Goal: Check status: Check status

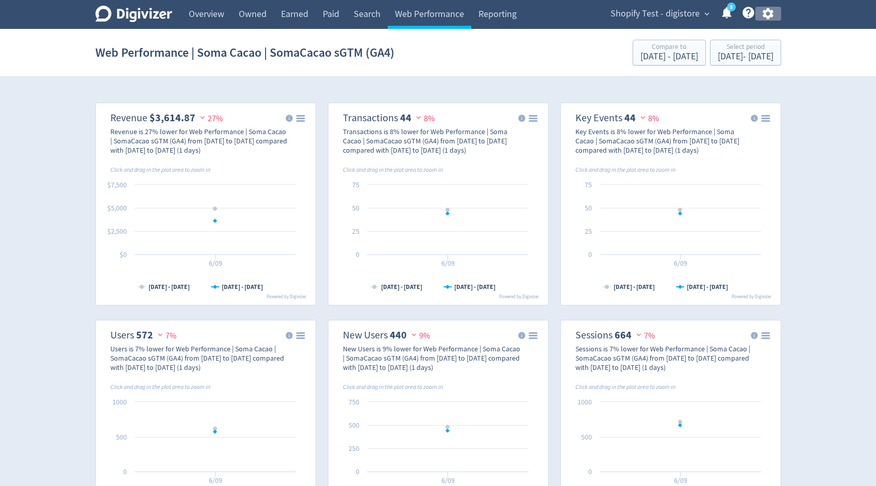
click at [772, 13] on icon "button" at bounding box center [768, 14] width 14 height 14
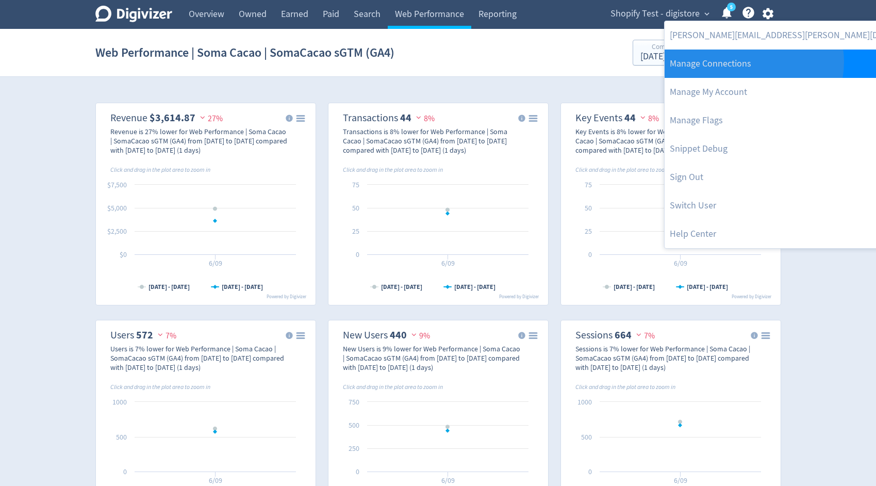
click at [753, 62] on link "Manage Connections" at bounding box center [802, 63] width 275 height 28
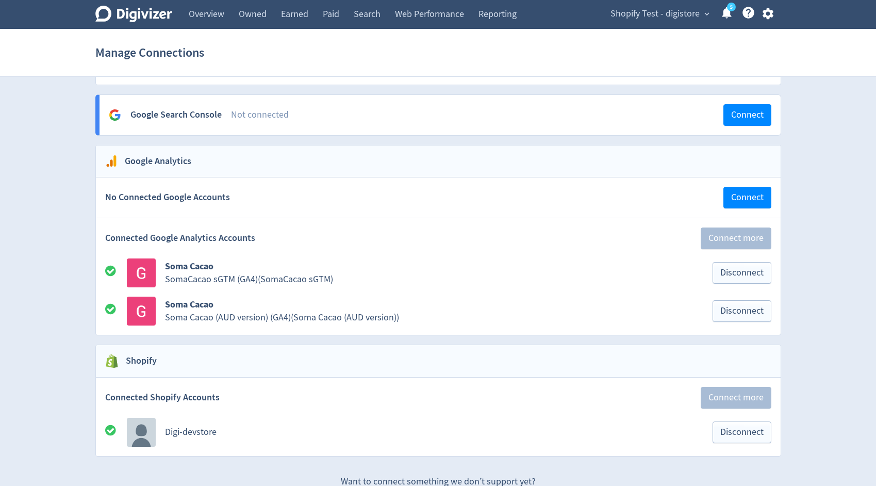
scroll to position [1428, 0]
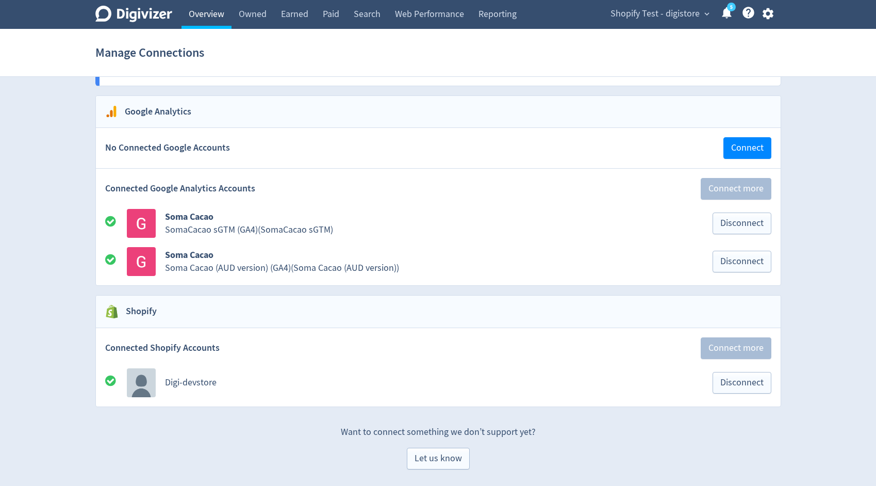
click at [212, 13] on link "Overview" at bounding box center [206, 14] width 50 height 29
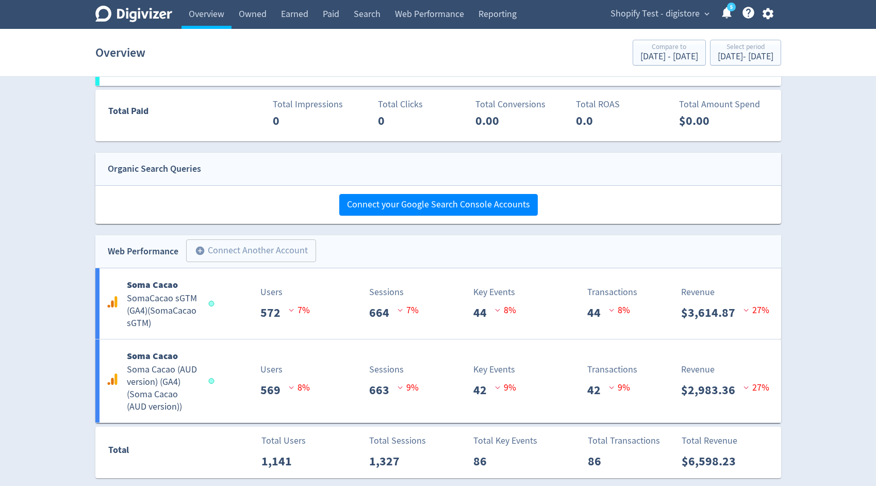
scroll to position [571, 0]
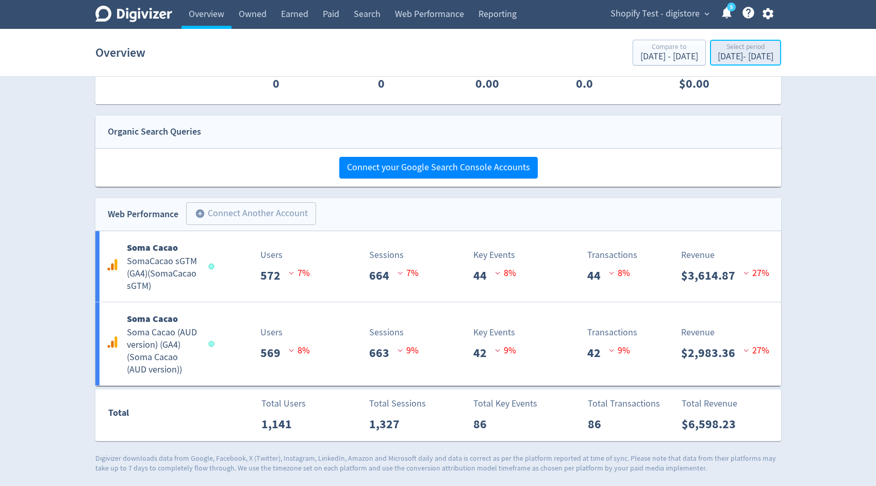
click at [721, 55] on div "[DATE] - [DATE]" at bounding box center [746, 56] width 56 height 9
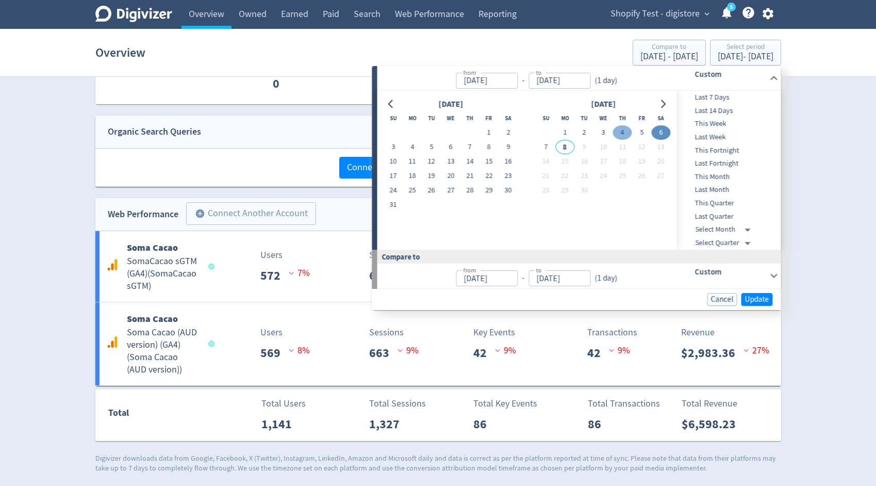
click at [617, 132] on button "4" at bounding box center [622, 132] width 19 height 14
type input "[DATE]"
click at [752, 301] on span "Update" at bounding box center [757, 299] width 24 height 8
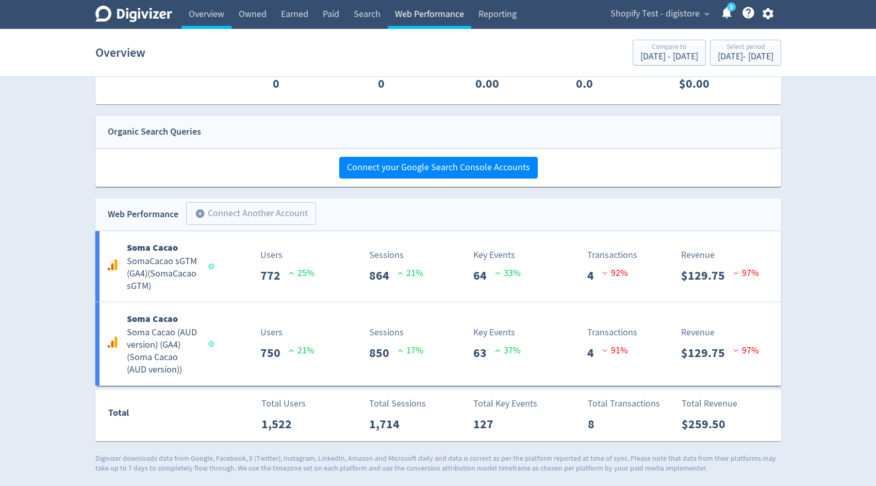
click at [399, 14] on link "Web Performance" at bounding box center [430, 14] width 84 height 29
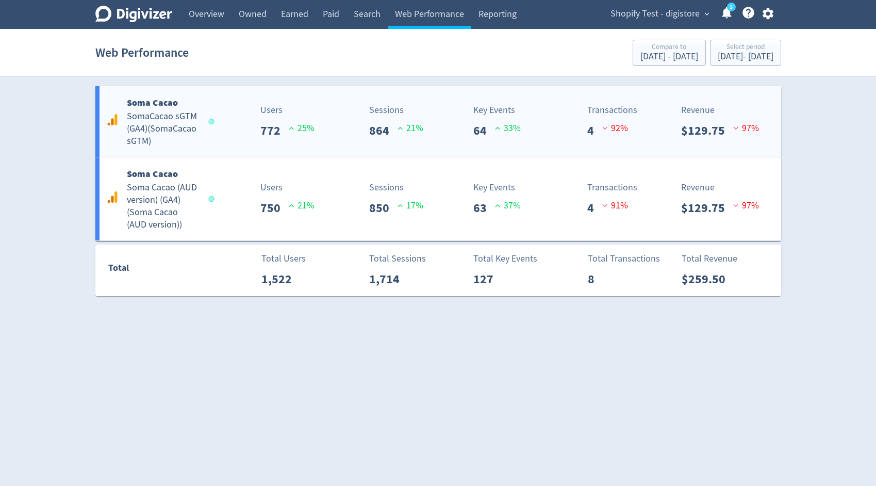
click at [441, 107] on div "Key Events 64 33 %" at bounding box center [496, 121] width 113 height 37
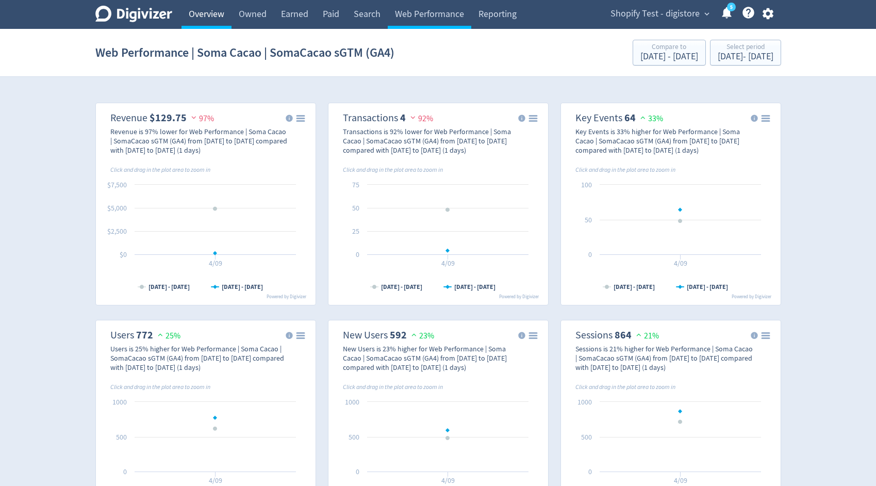
click at [211, 5] on link "Overview" at bounding box center [206, 14] width 50 height 29
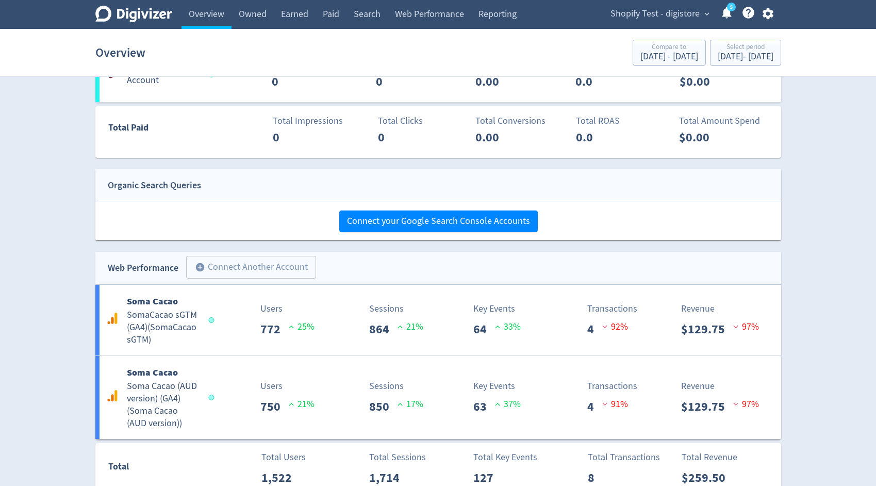
scroll to position [571, 0]
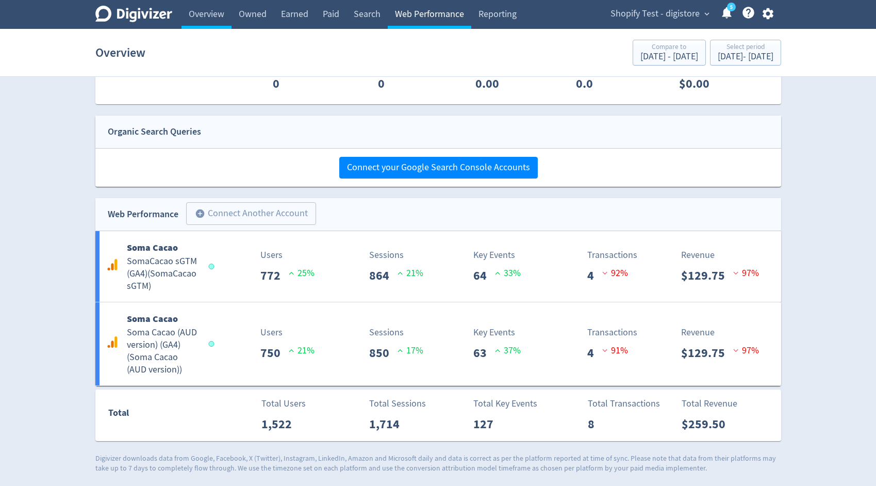
click at [419, 18] on link "Web Performance" at bounding box center [430, 14] width 84 height 29
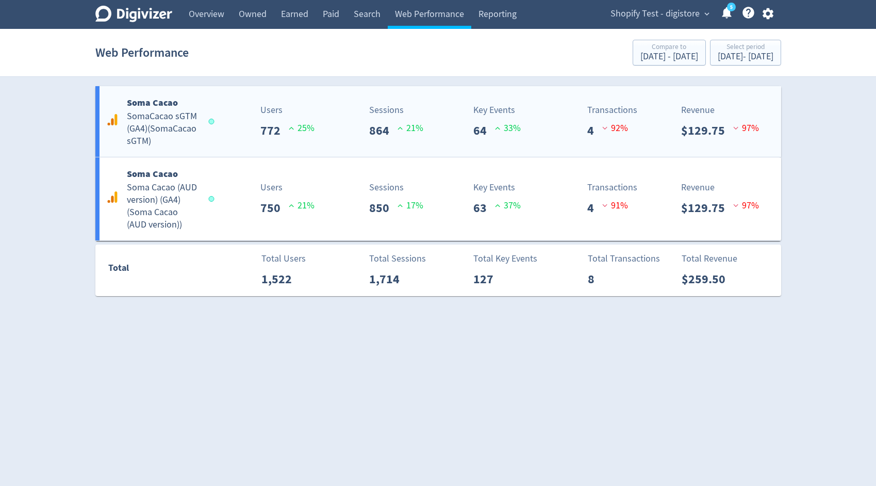
click at [421, 113] on p "Sessions" at bounding box center [396, 110] width 54 height 14
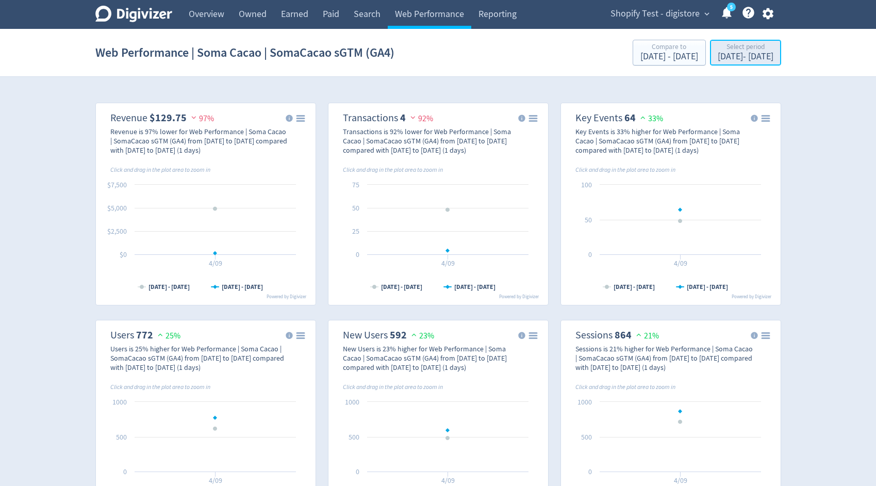
click at [718, 61] on div "[DATE] - [DATE]" at bounding box center [746, 56] width 56 height 9
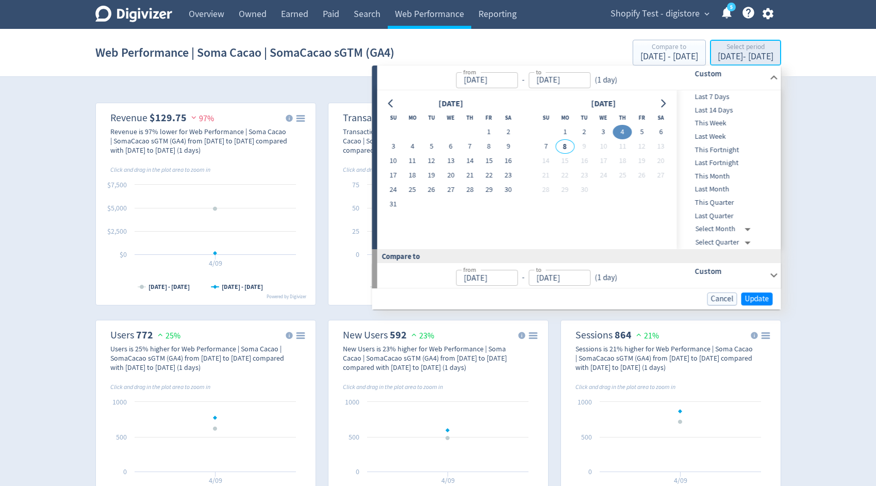
type input "[DATE]"
click at [543, 148] on button "7" at bounding box center [545, 146] width 19 height 14
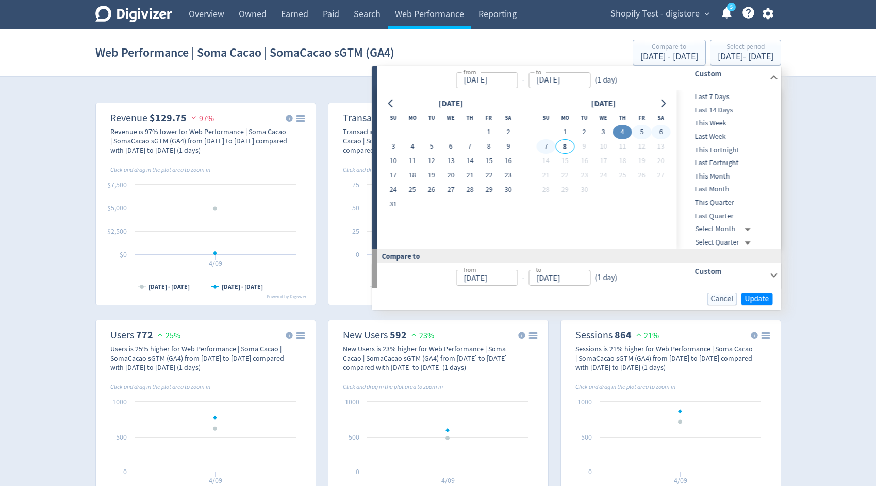
type input "[DATE]"
click at [543, 148] on button "7" at bounding box center [545, 146] width 19 height 14
type input "[DATE]"
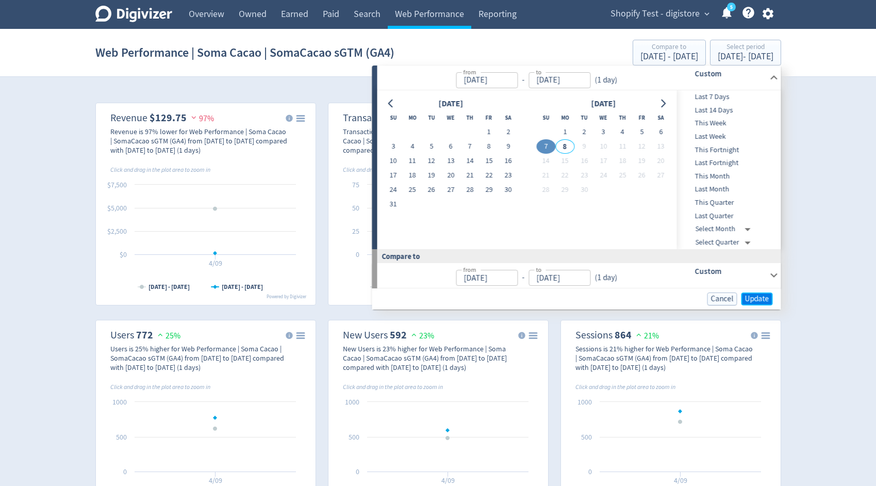
click at [758, 300] on span "Update" at bounding box center [757, 299] width 24 height 8
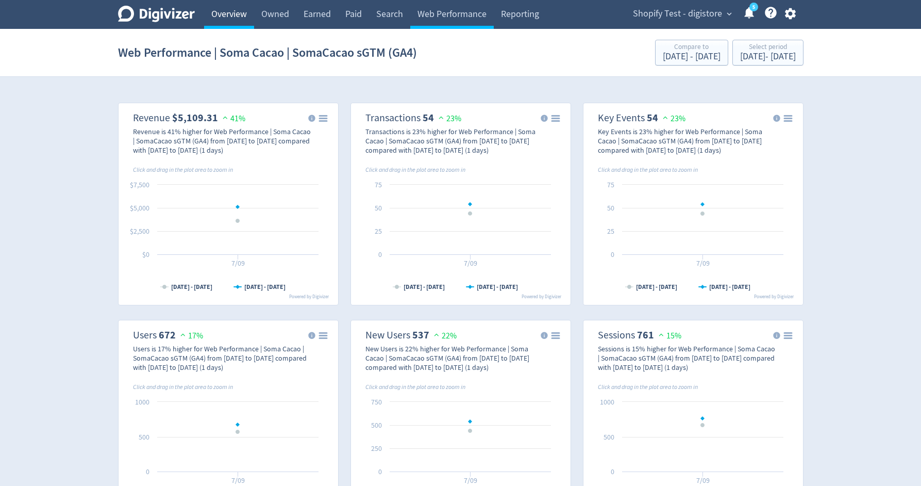
click at [233, 9] on link "Overview" at bounding box center [229, 14] width 50 height 29
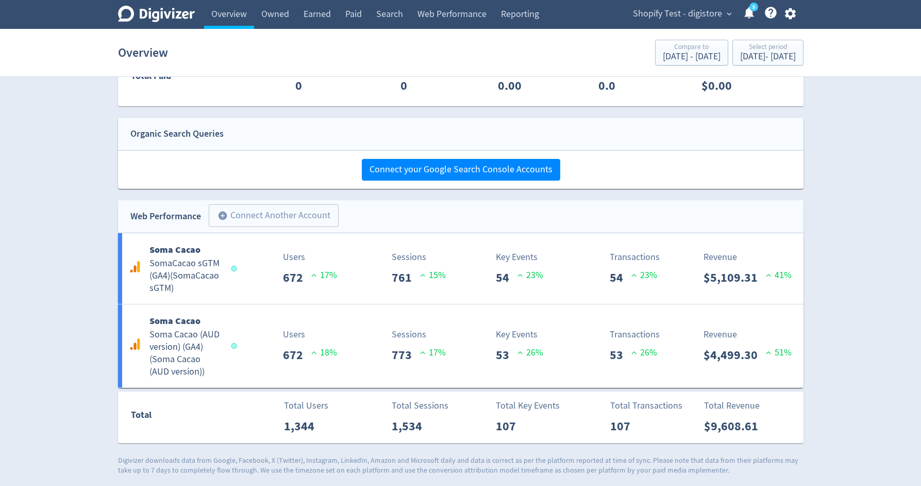
scroll to position [571, 0]
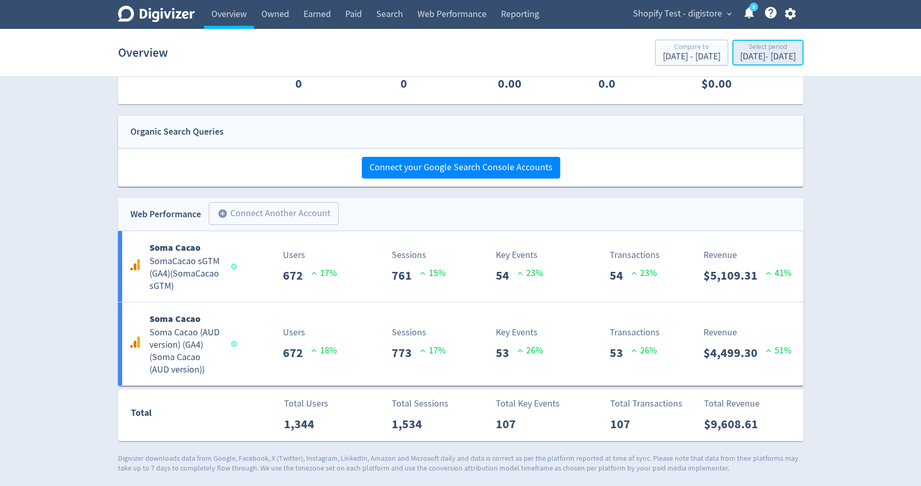
click at [740, 61] on div "[DATE] - [DATE]" at bounding box center [768, 56] width 56 height 9
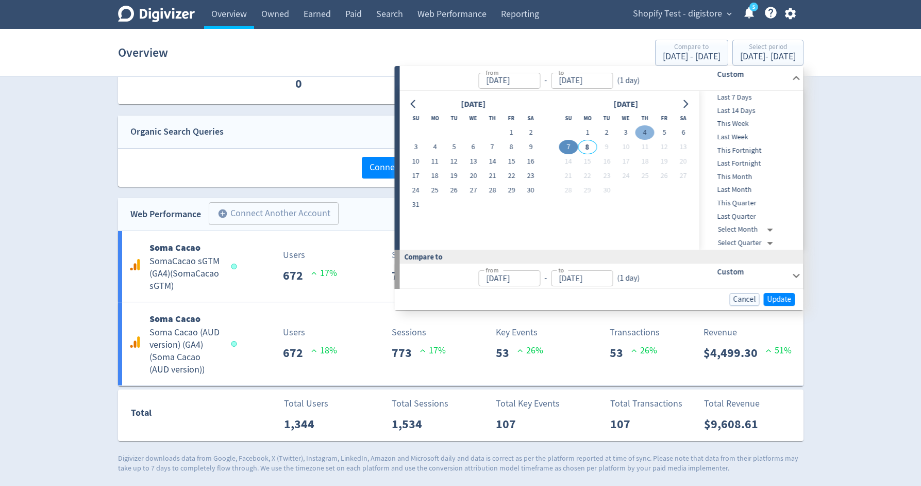
click at [643, 130] on button "4" at bounding box center [645, 132] width 19 height 14
type input "[DATE]"
click at [776, 300] on span "Update" at bounding box center [780, 299] width 24 height 8
